Goal: Task Accomplishment & Management: Manage account settings

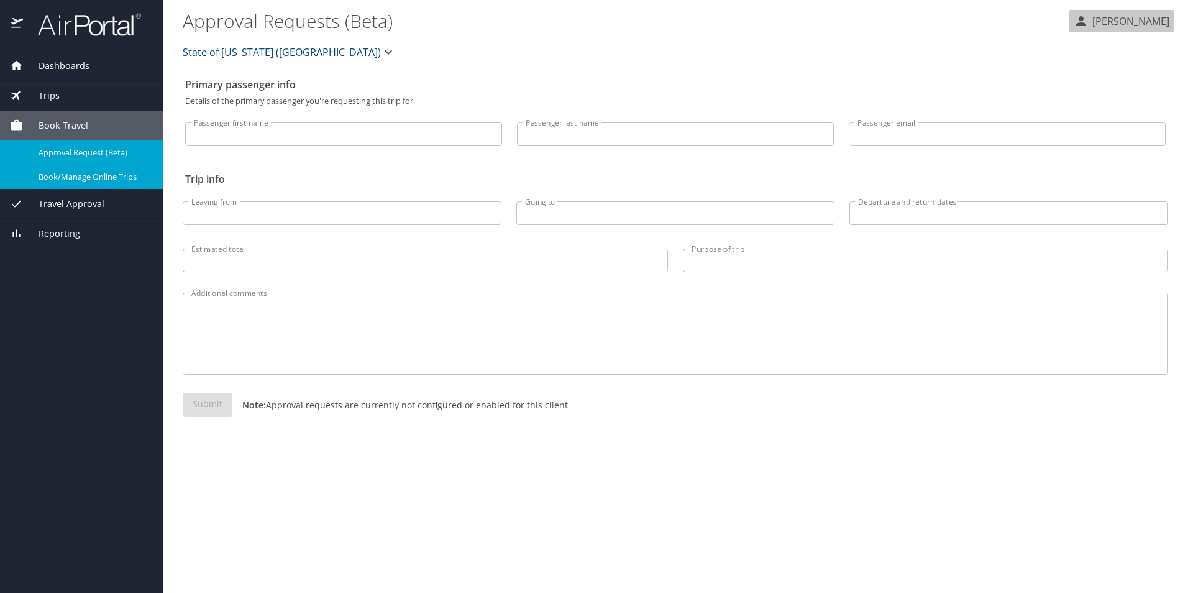
click at [1146, 24] on p "Maddison Coburn" at bounding box center [1128, 21] width 81 height 15
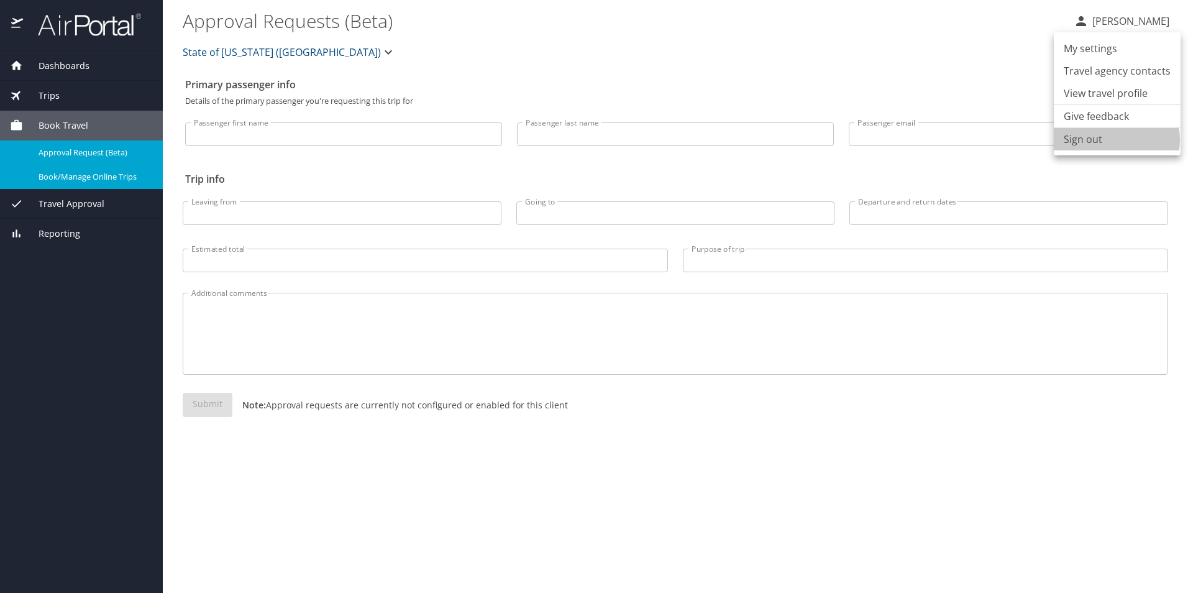
click at [1113, 140] on li "Sign out" at bounding box center [1117, 139] width 127 height 22
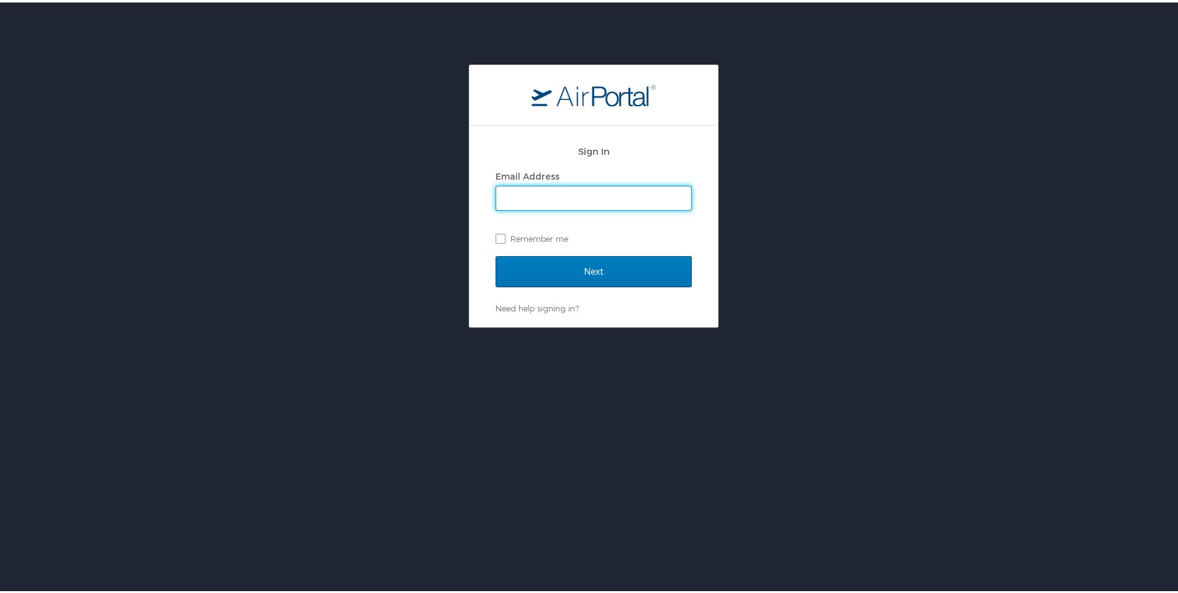
click at [527, 204] on input "Email Address" at bounding box center [593, 196] width 195 height 24
type input "shruti."
click at [496, 253] on input "Next" at bounding box center [594, 268] width 196 height 31
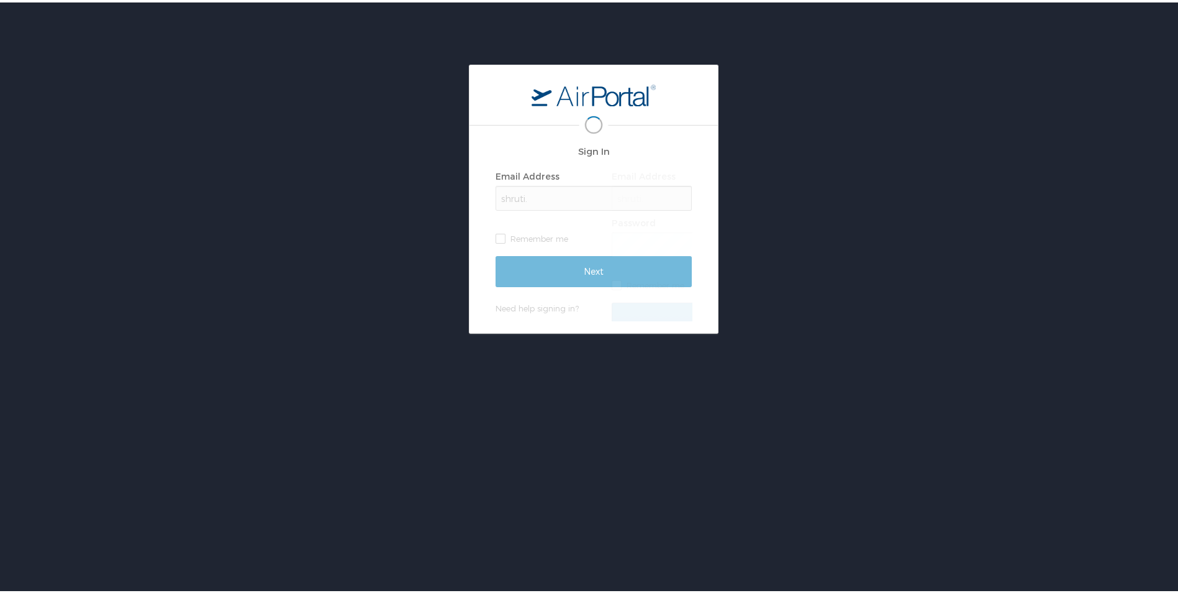
scroll to position [0, 2]
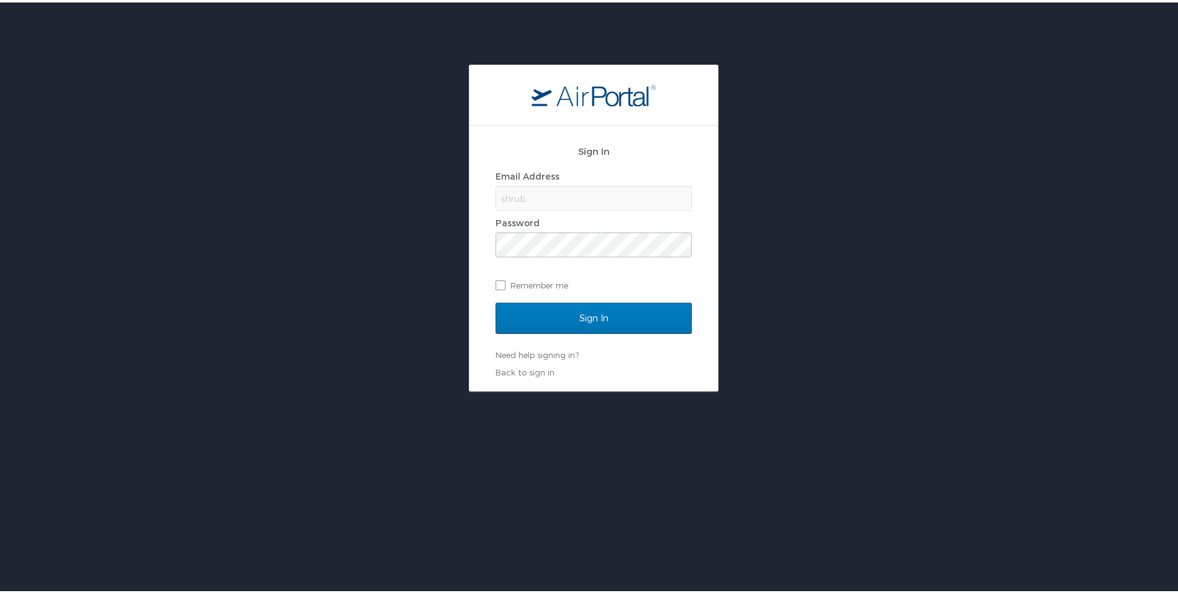
click at [540, 191] on div "shruti." at bounding box center [594, 195] width 196 height 25
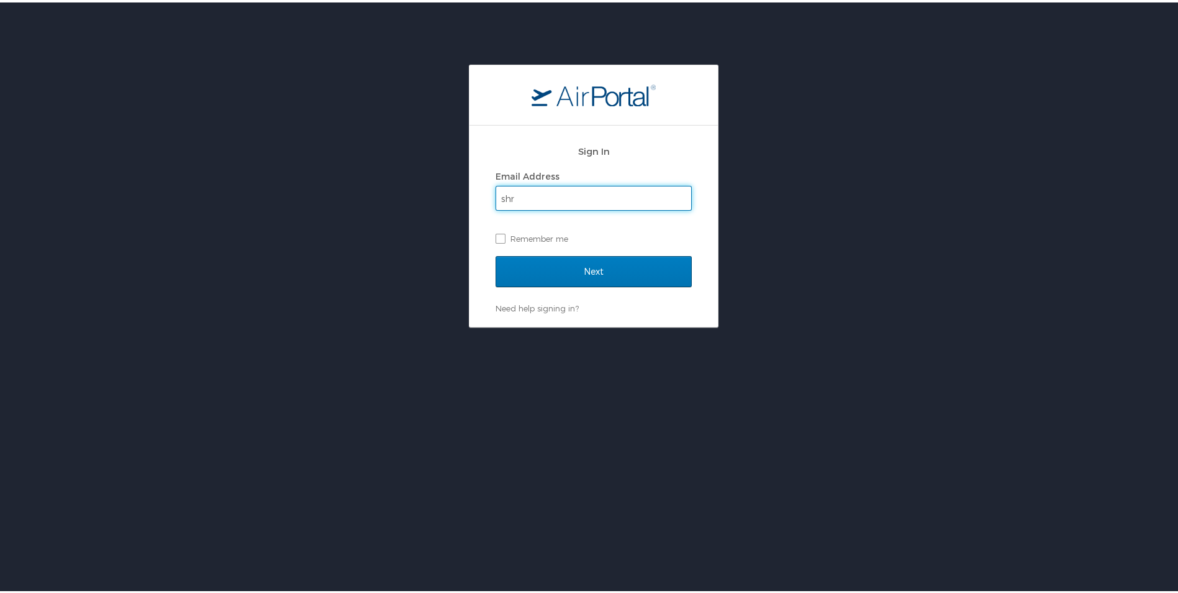
type input "shruti.vaidyanathan@lsuhs.edu"
click at [509, 235] on label "Remember me" at bounding box center [594, 236] width 196 height 19
click at [504, 235] on input "Remember me" at bounding box center [500, 235] width 8 height 8
checkbox input "true"
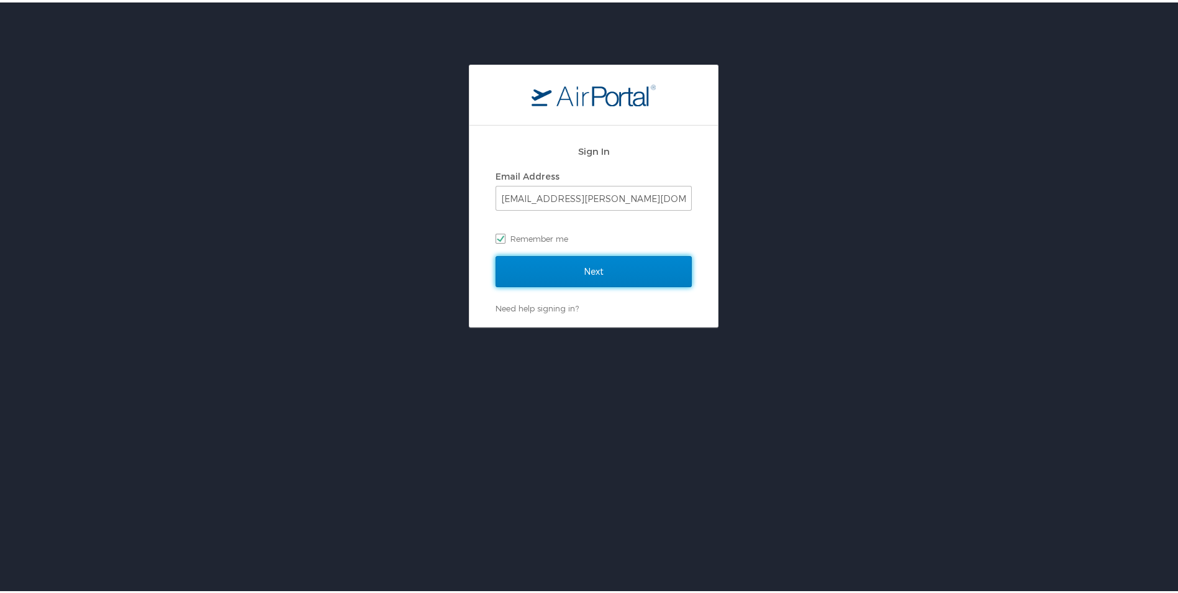
click at [512, 262] on input "Next" at bounding box center [594, 268] width 196 height 31
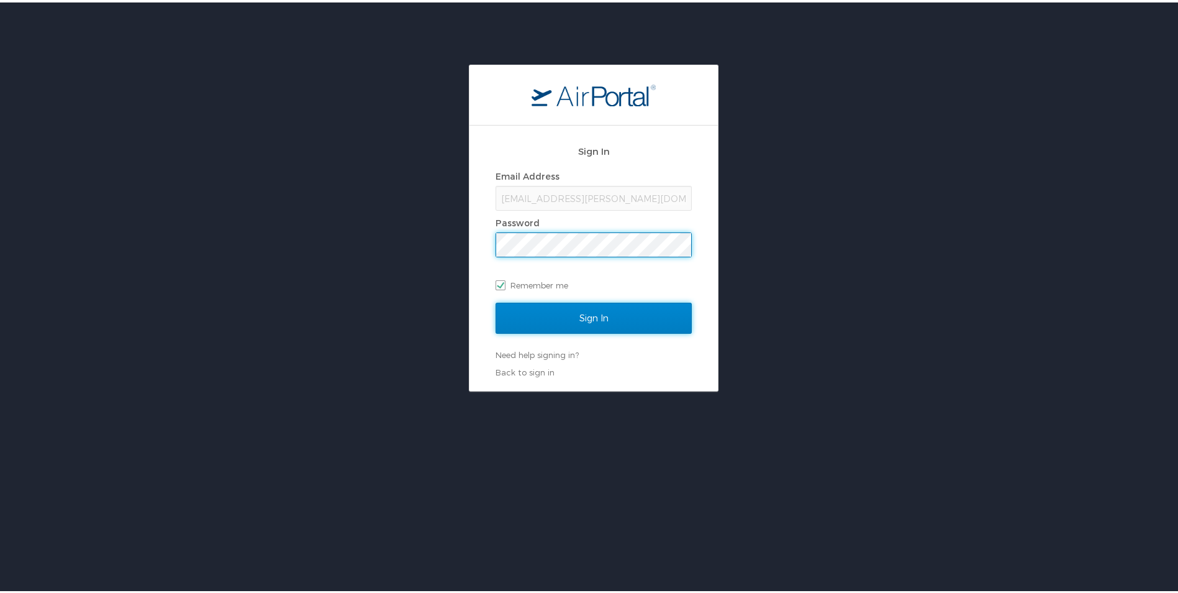
click at [503, 319] on input "Sign In" at bounding box center [594, 315] width 196 height 31
